Goal: Check status: Check status

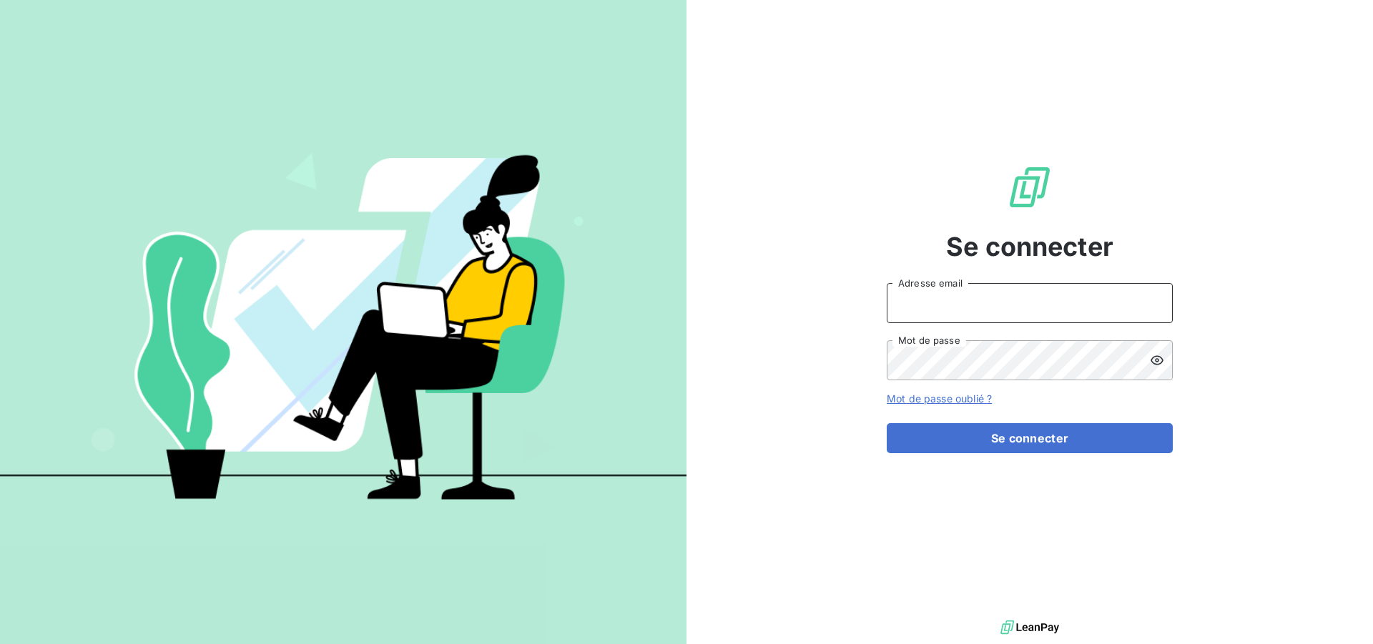
click at [993, 307] on input "Adresse email" at bounding box center [1030, 303] width 286 height 40
type input "[EMAIL_ADDRESS][DOMAIN_NAME]"
click at [887, 423] on button "Se connecter" at bounding box center [1030, 438] width 286 height 30
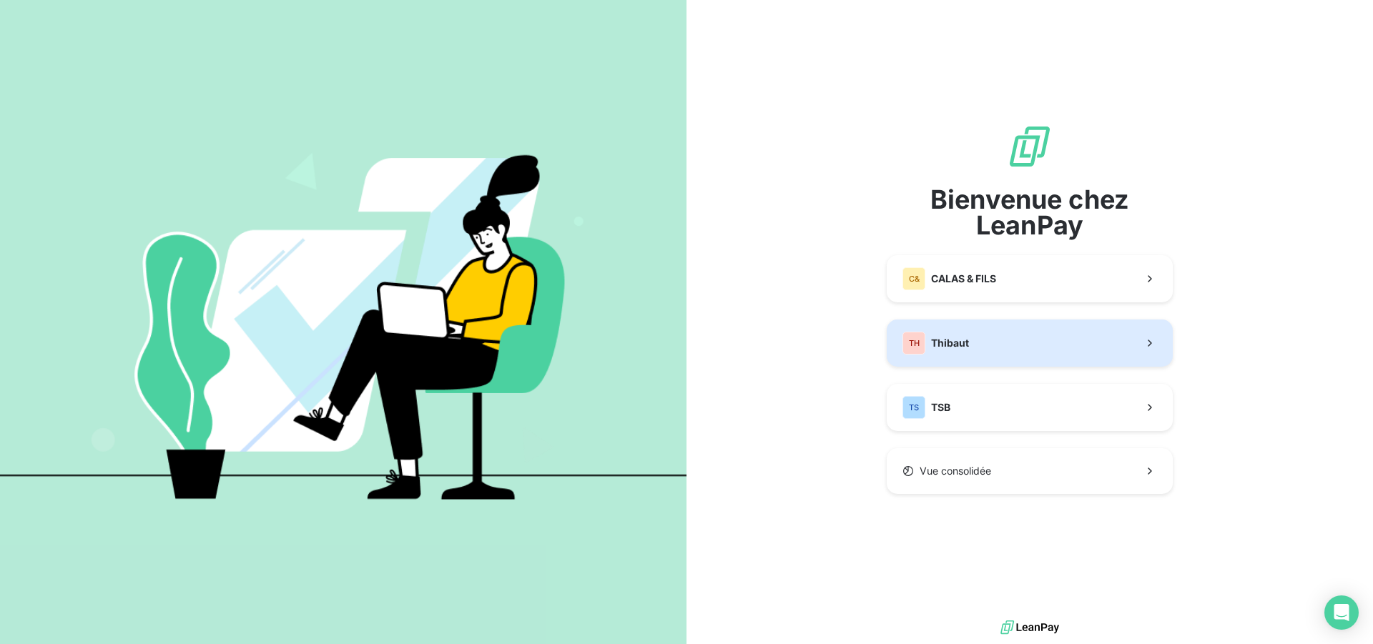
click at [951, 337] on span "Thibaut" at bounding box center [950, 343] width 38 height 14
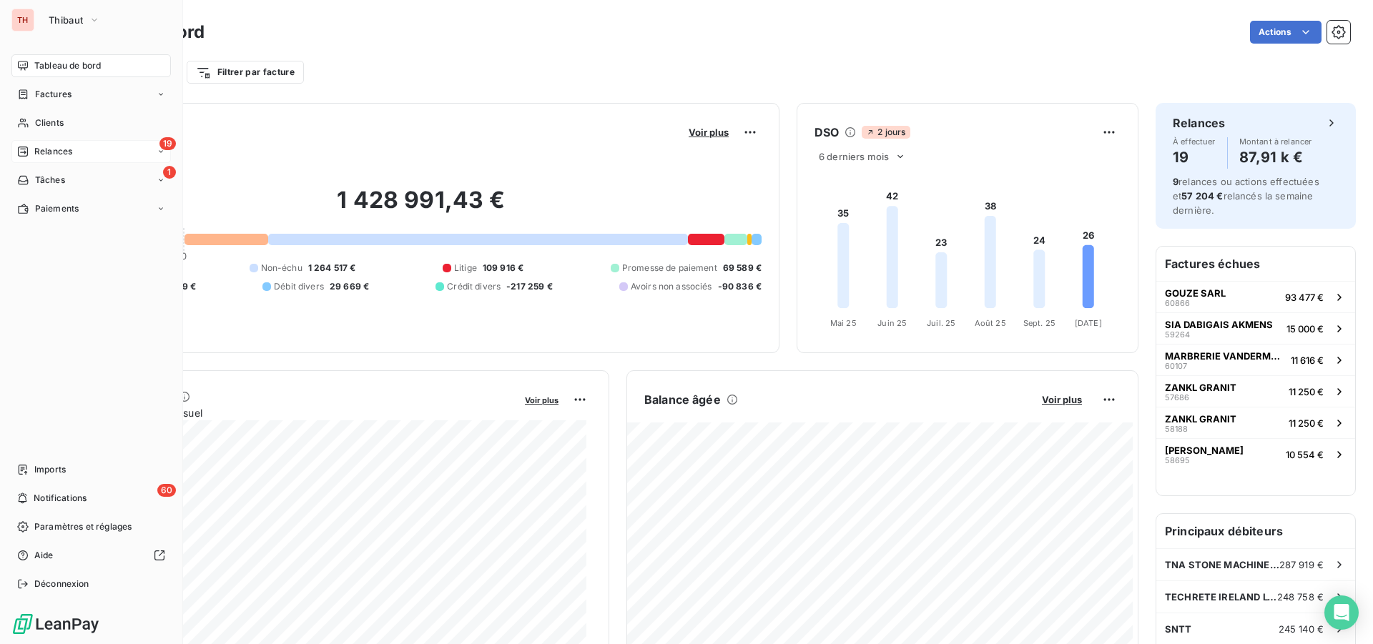
click at [58, 147] on span "Relances" at bounding box center [53, 151] width 38 height 13
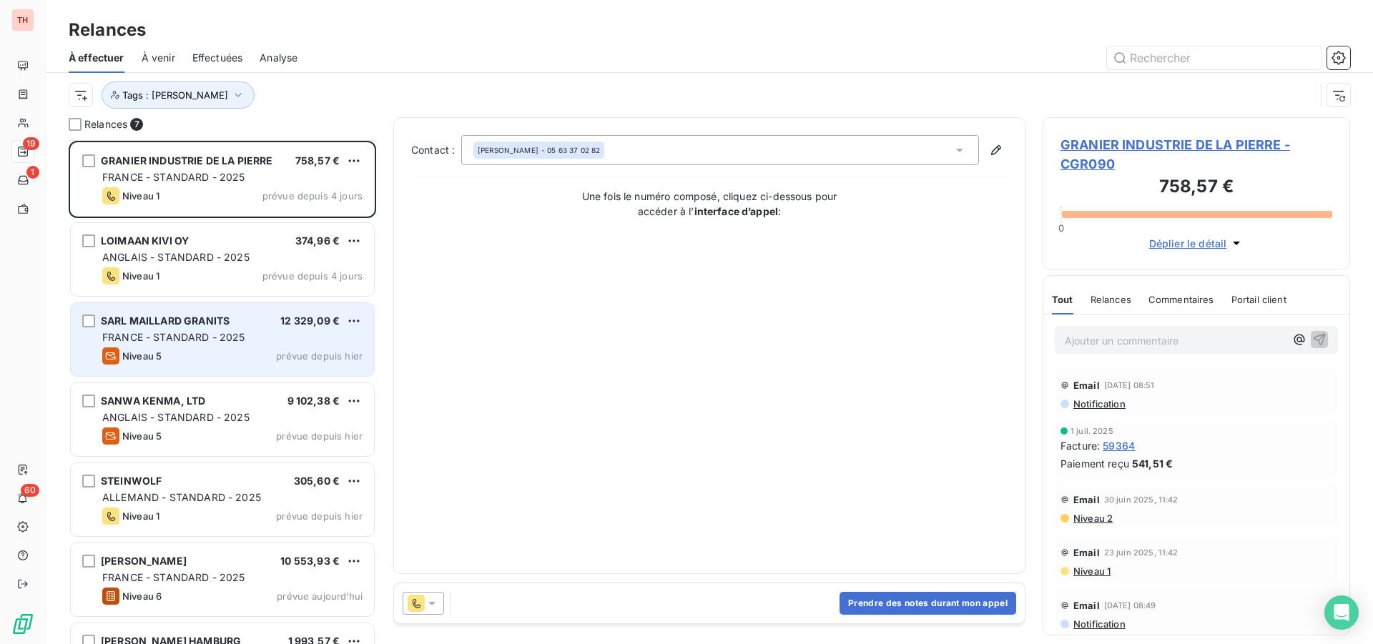
scroll to position [57, 0]
